Goal: Check status: Check status

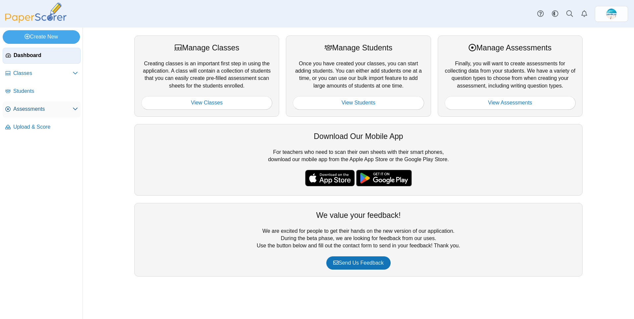
click at [25, 111] on span "Assessments" at bounding box center [42, 109] width 59 height 7
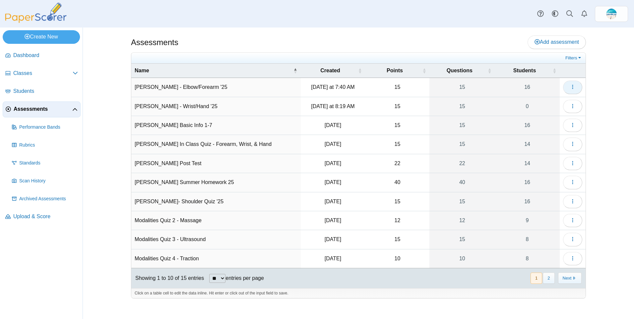
click at [577, 88] on button "button" at bounding box center [572, 87] width 19 height 13
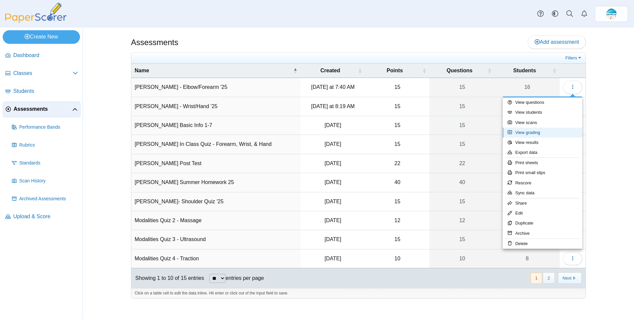
click at [566, 133] on link "View grading" at bounding box center [543, 133] width 80 height 10
